Goal: Navigation & Orientation: Find specific page/section

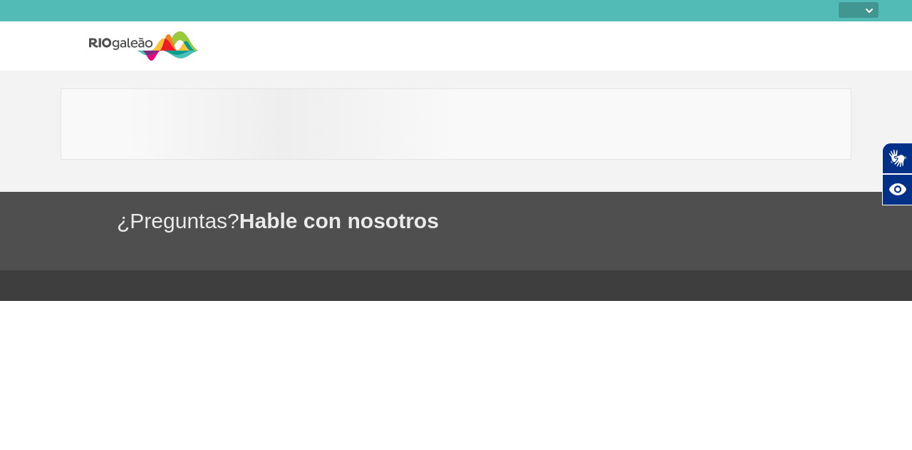
select select
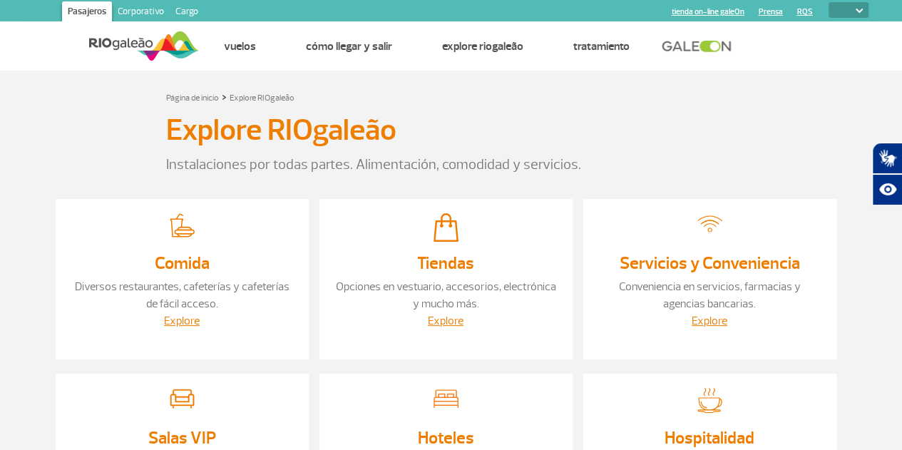
click at [141, 54] on img at bounding box center [144, 46] width 110 height 35
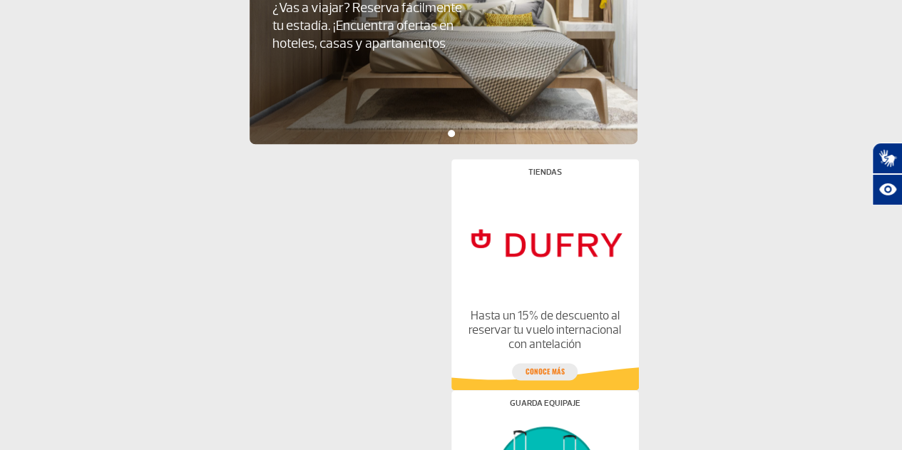
scroll to position [622, 0]
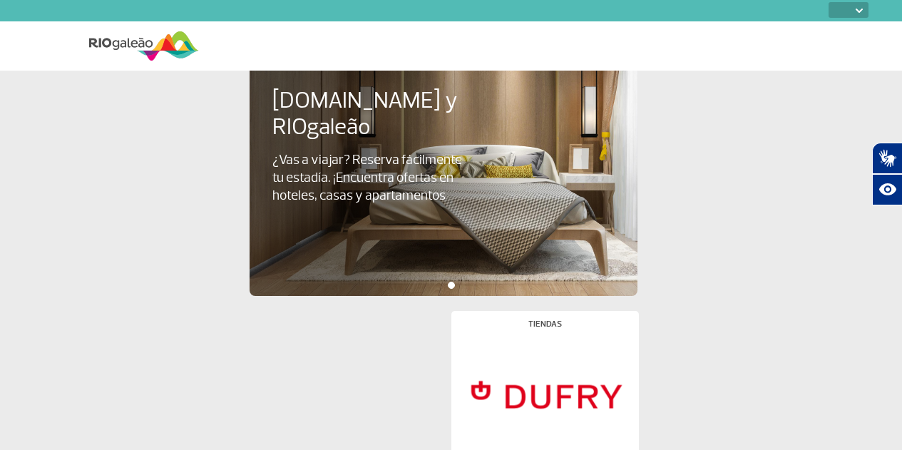
select select
